Goal: Navigation & Orientation: Find specific page/section

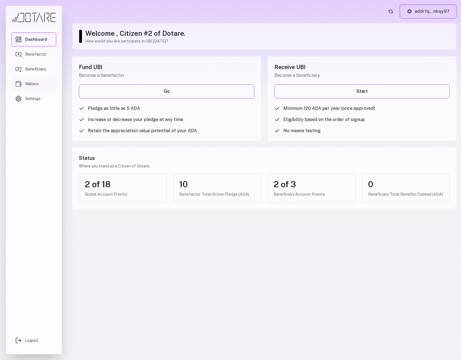
click at [47, 83] on link "Wallets" at bounding box center [33, 84] width 45 height 14
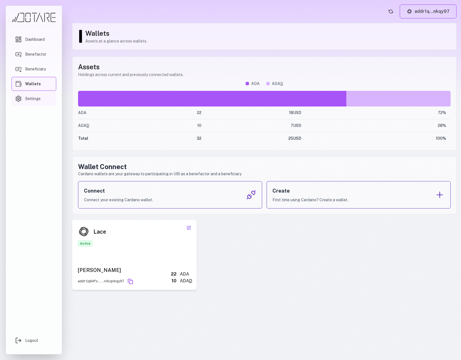
click at [40, 95] on link "Settings" at bounding box center [33, 99] width 45 height 14
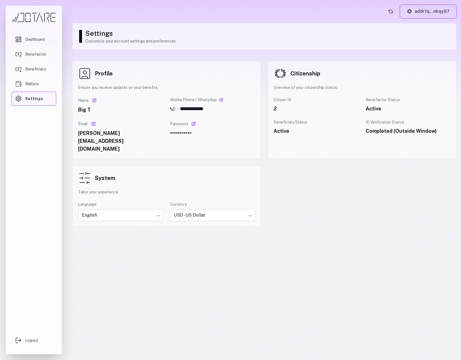
click at [49, 41] on link "Dashboard" at bounding box center [33, 39] width 45 height 14
